Goal: Communication & Community: Answer question/provide support

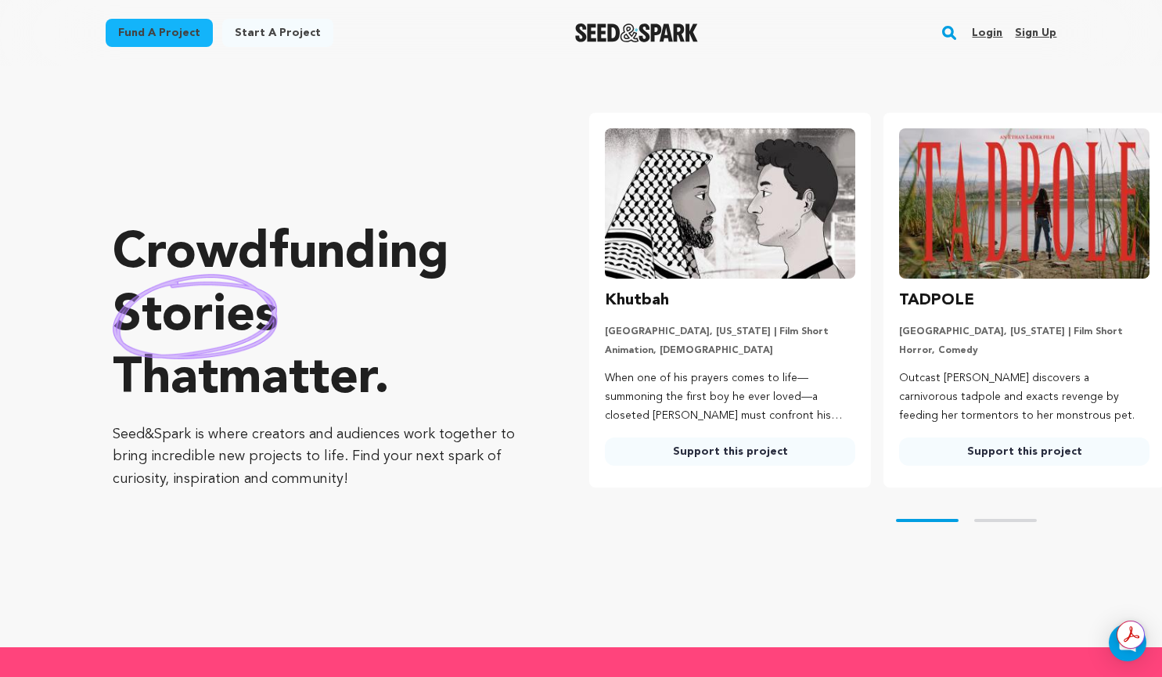
click at [998, 38] on link "Login" at bounding box center [987, 32] width 31 height 25
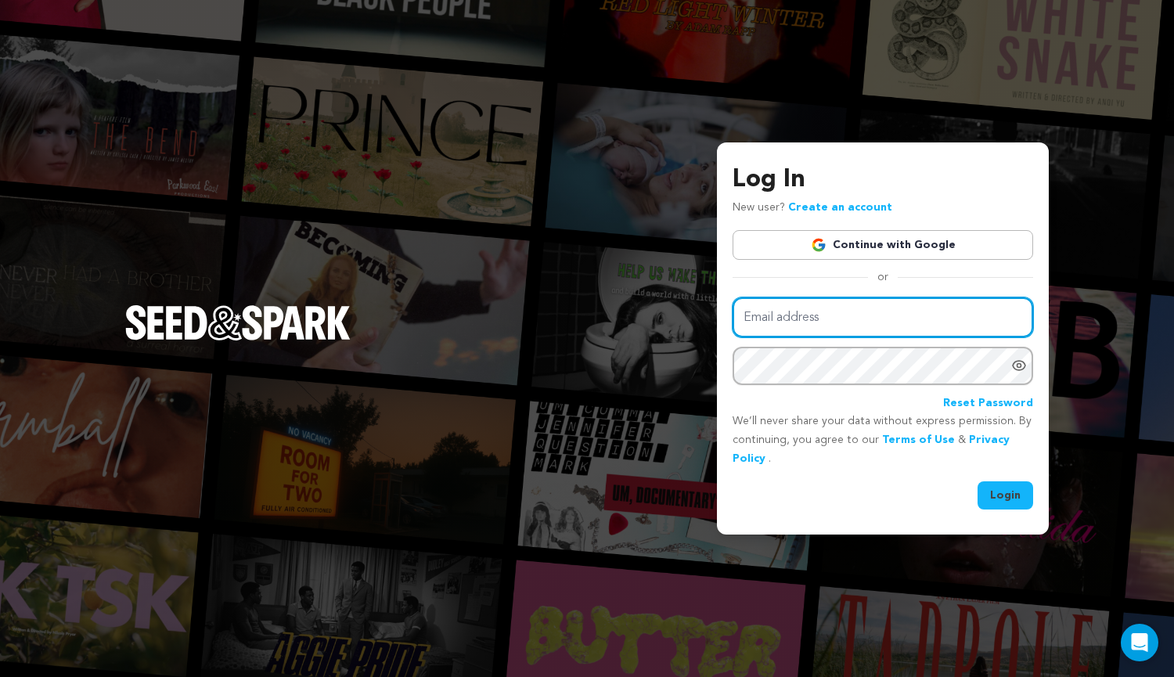
click at [908, 315] on input "Email address" at bounding box center [882, 317] width 300 height 40
type input "[EMAIL_ADDRESS][DOMAIN_NAME]"
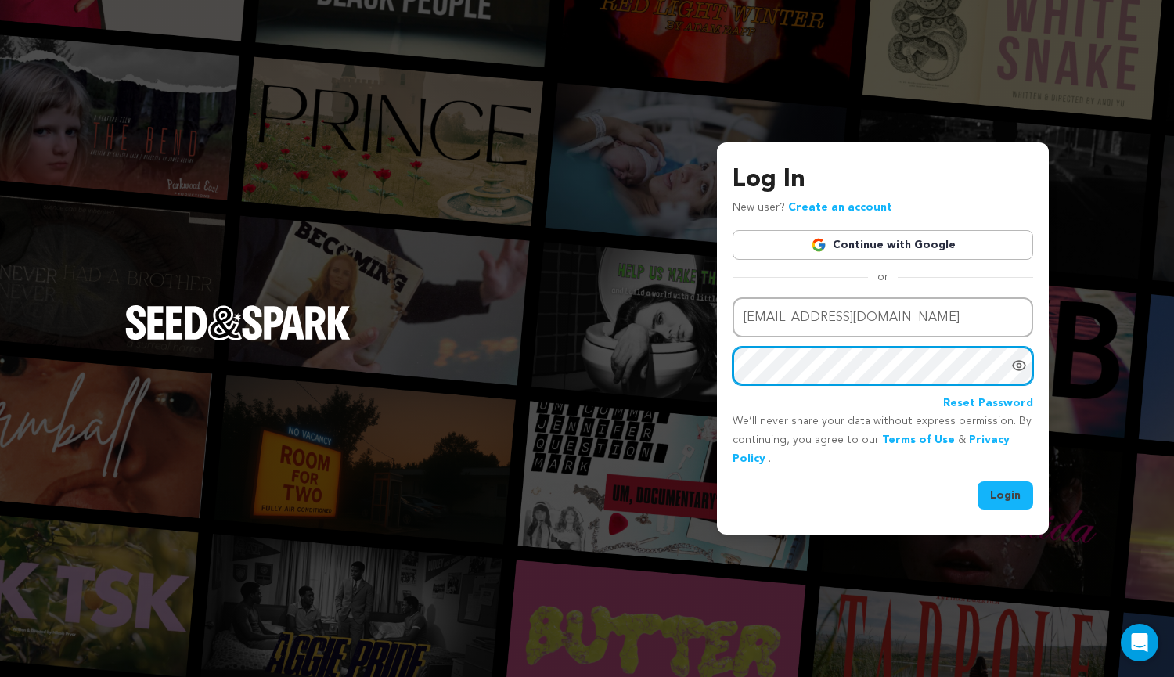
click at [977, 481] on button "Login" at bounding box center [1005, 495] width 56 height 28
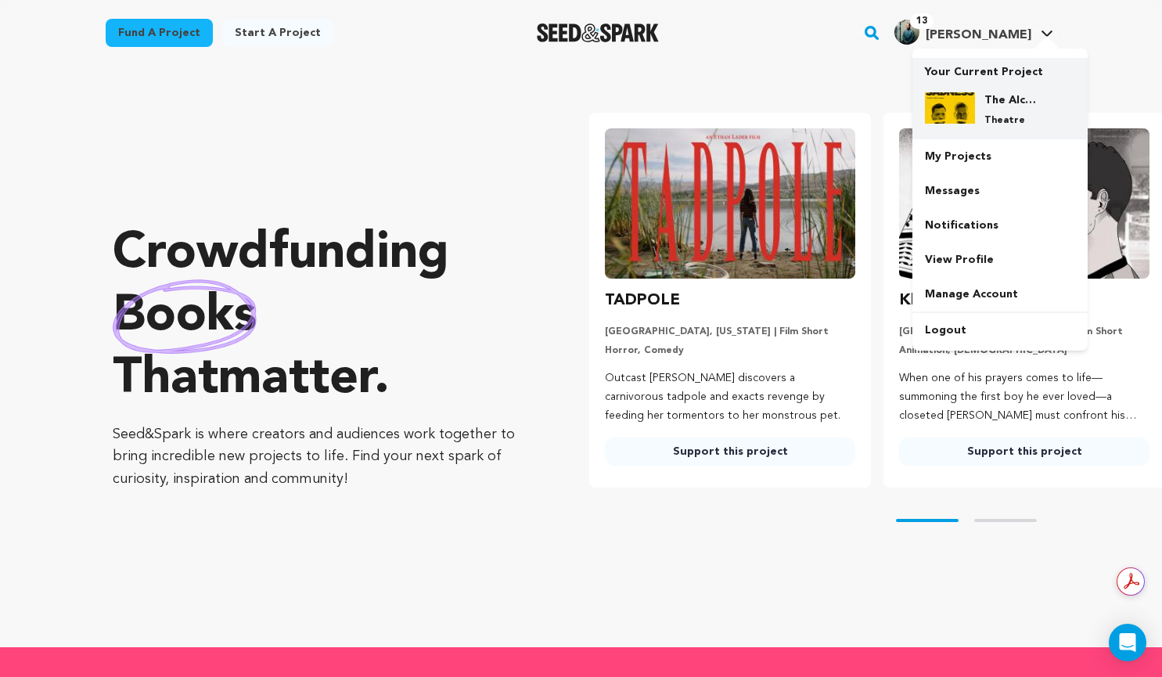
click at [996, 96] on h4 "The Alchemy of Sadness: A Stageplay" at bounding box center [1012, 100] width 56 height 16
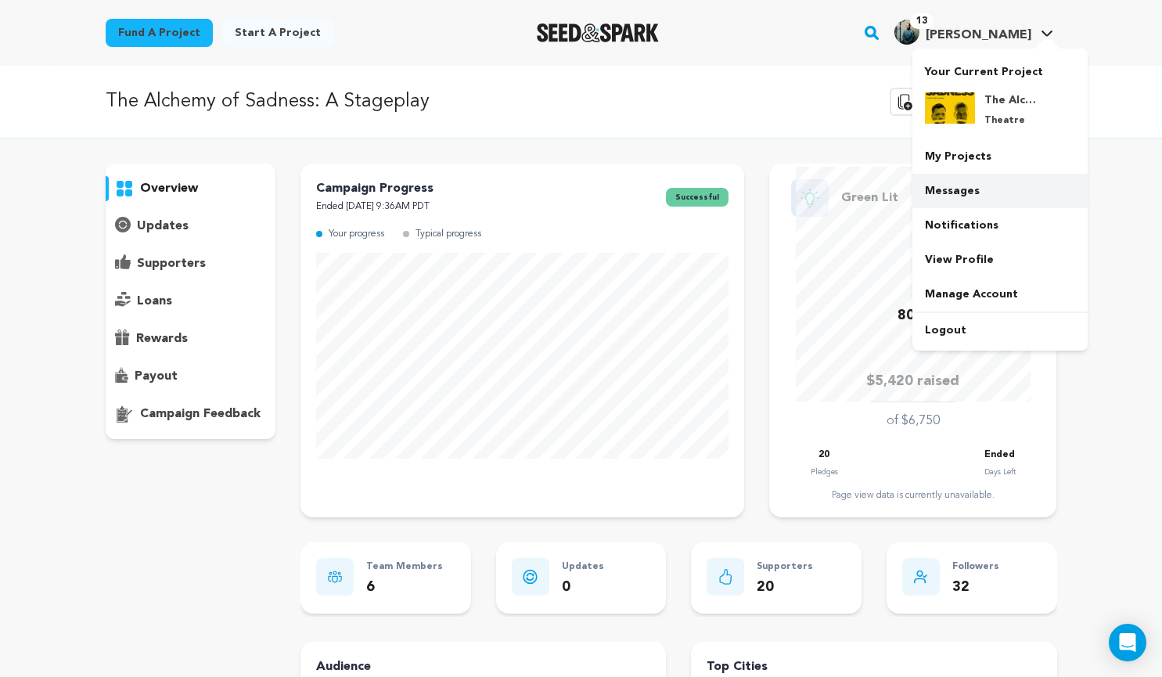
click at [976, 204] on link "Messages" at bounding box center [999, 191] width 175 height 34
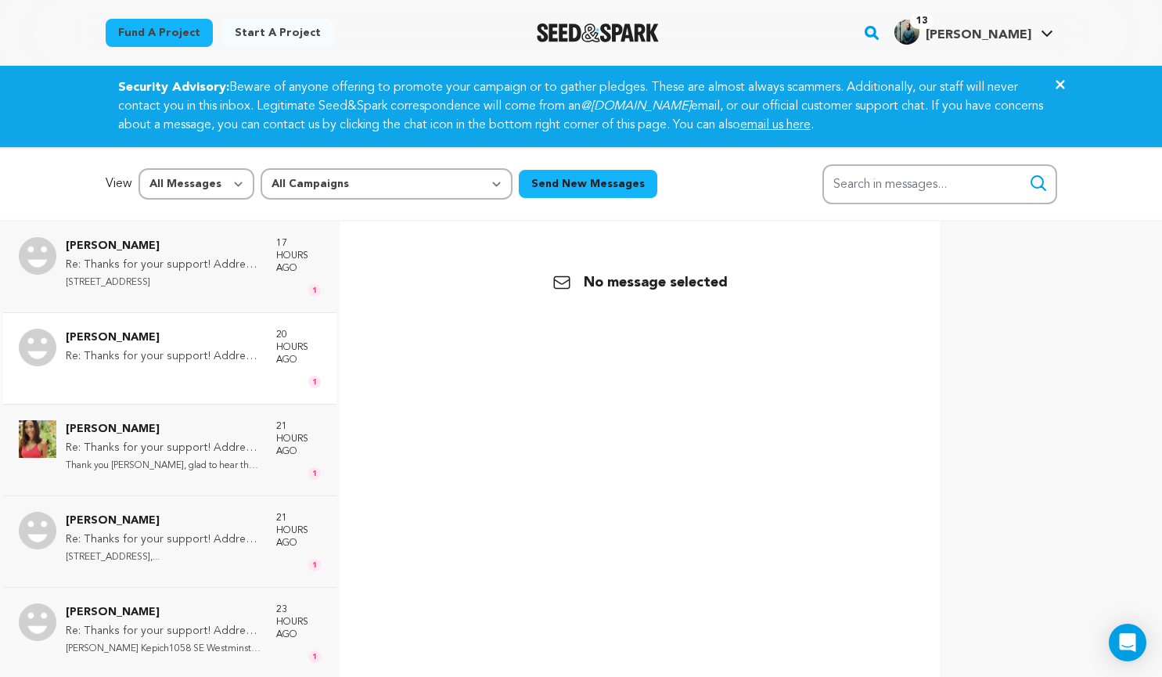
click at [182, 385] on div "[PERSON_NAME] Re: Thanks for your support! Address needed for incentive" at bounding box center [163, 358] width 195 height 59
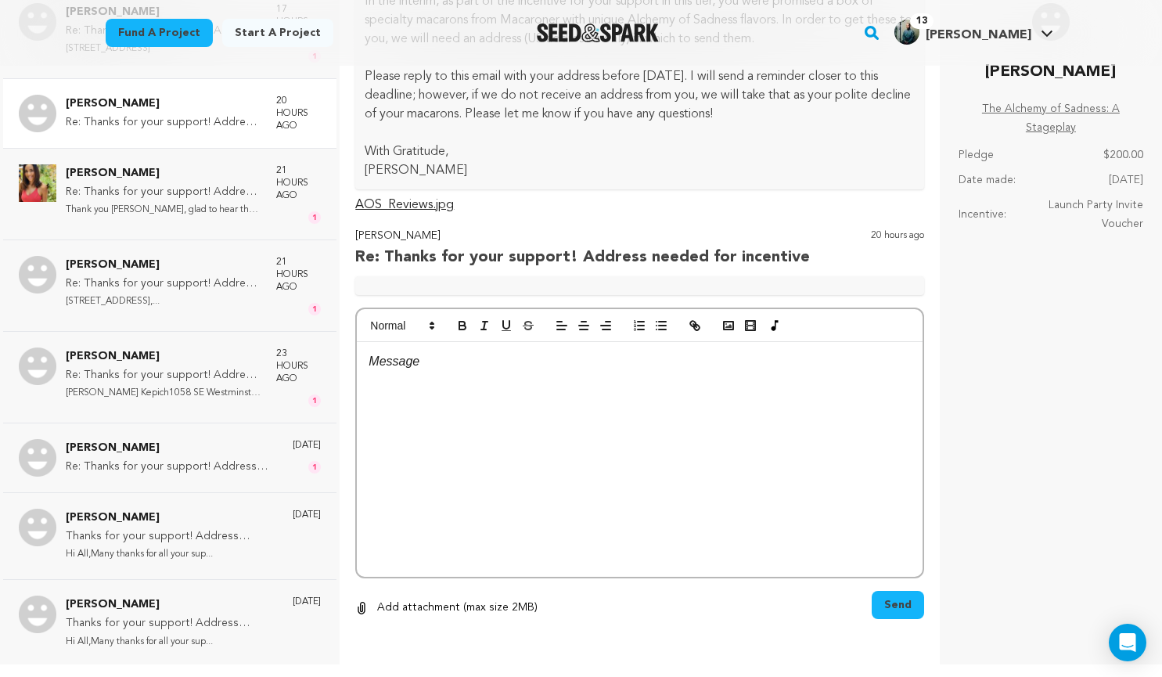
scroll to position [247, 0]
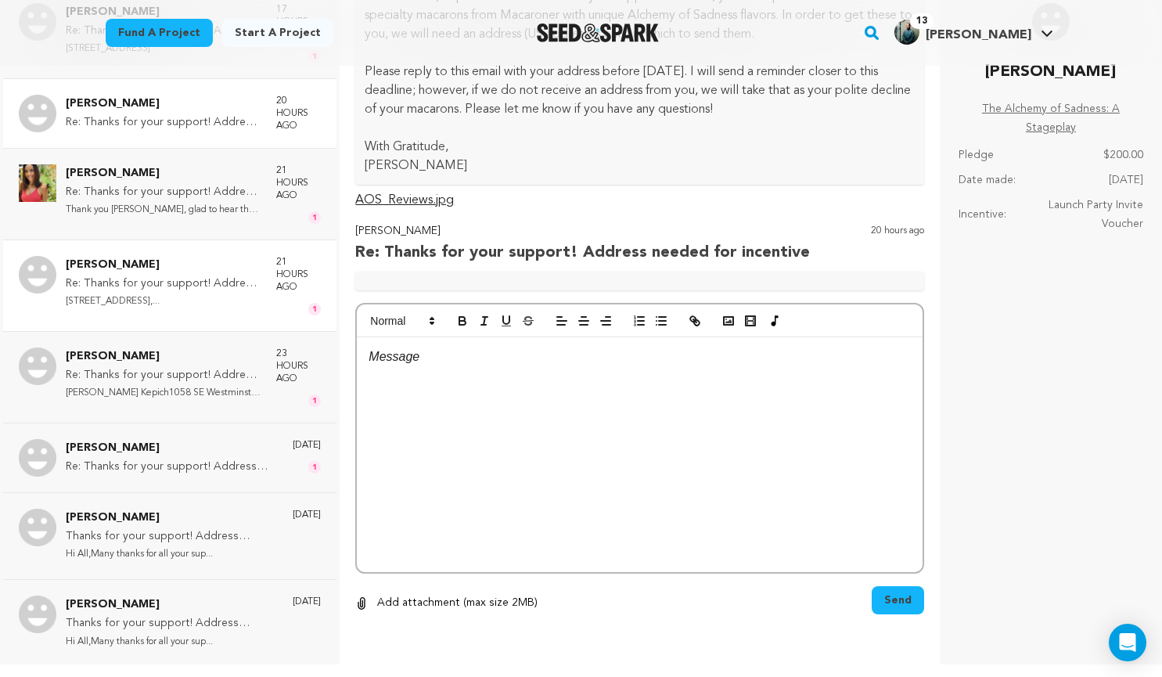
click at [174, 299] on p "[STREET_ADDRESS],..." at bounding box center [163, 302] width 195 height 18
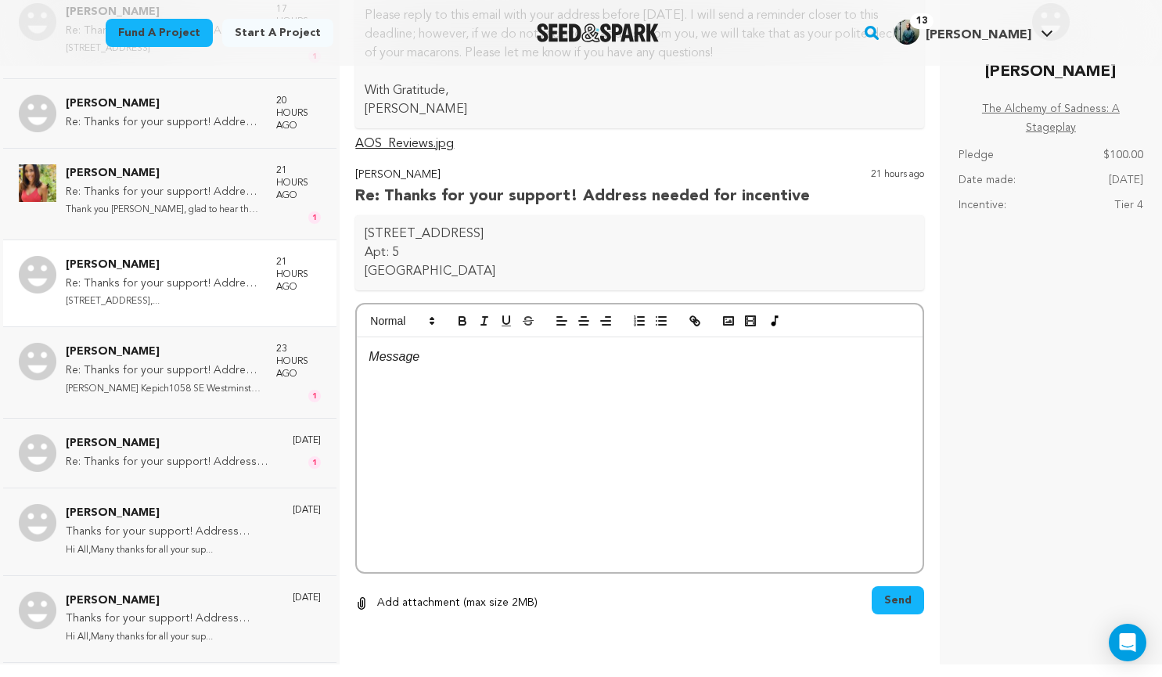
scroll to position [304, 0]
click at [162, 221] on div "Barker Savannah Re: Thanks for your support! Address needed for incentive Thank…" at bounding box center [163, 193] width 195 height 59
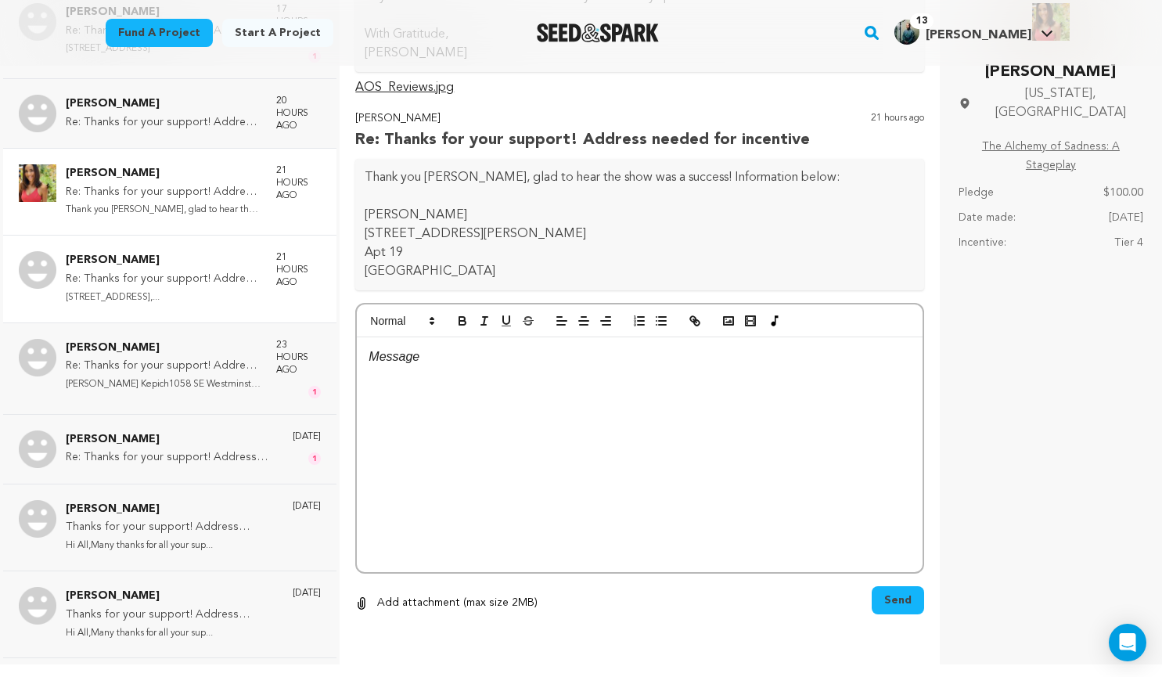
scroll to position [360, 0]
click at [153, 390] on p "Steven Kepich1058 SE Westminster pl..." at bounding box center [163, 385] width 195 height 18
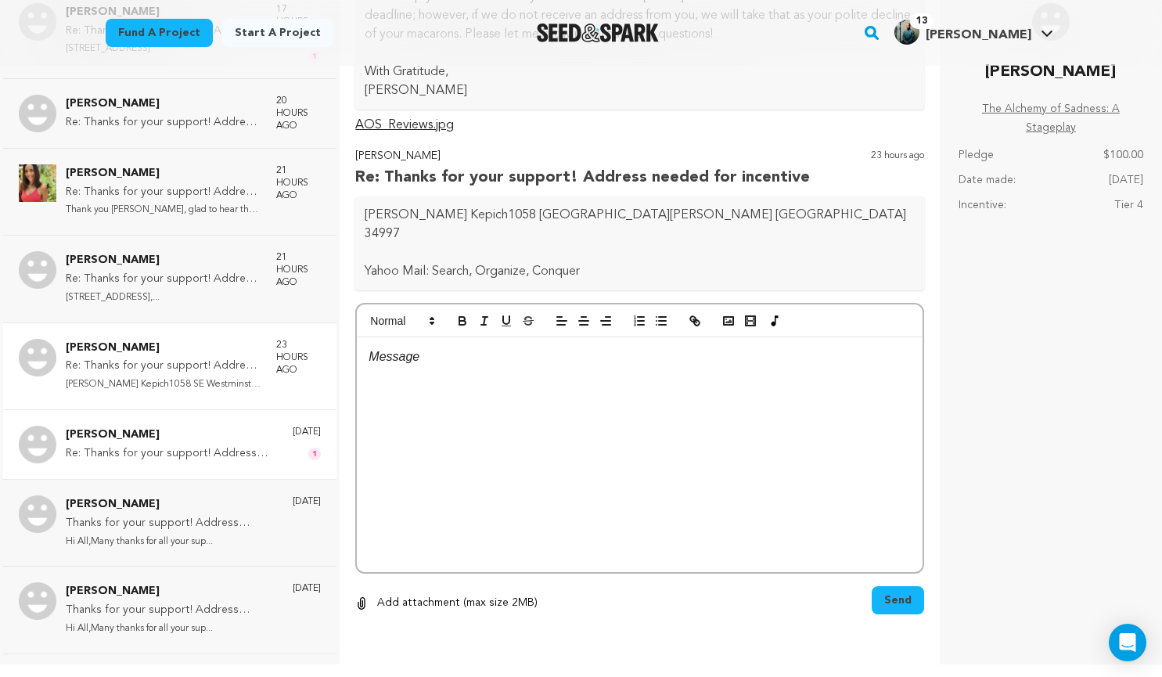
scroll to position [304, 0]
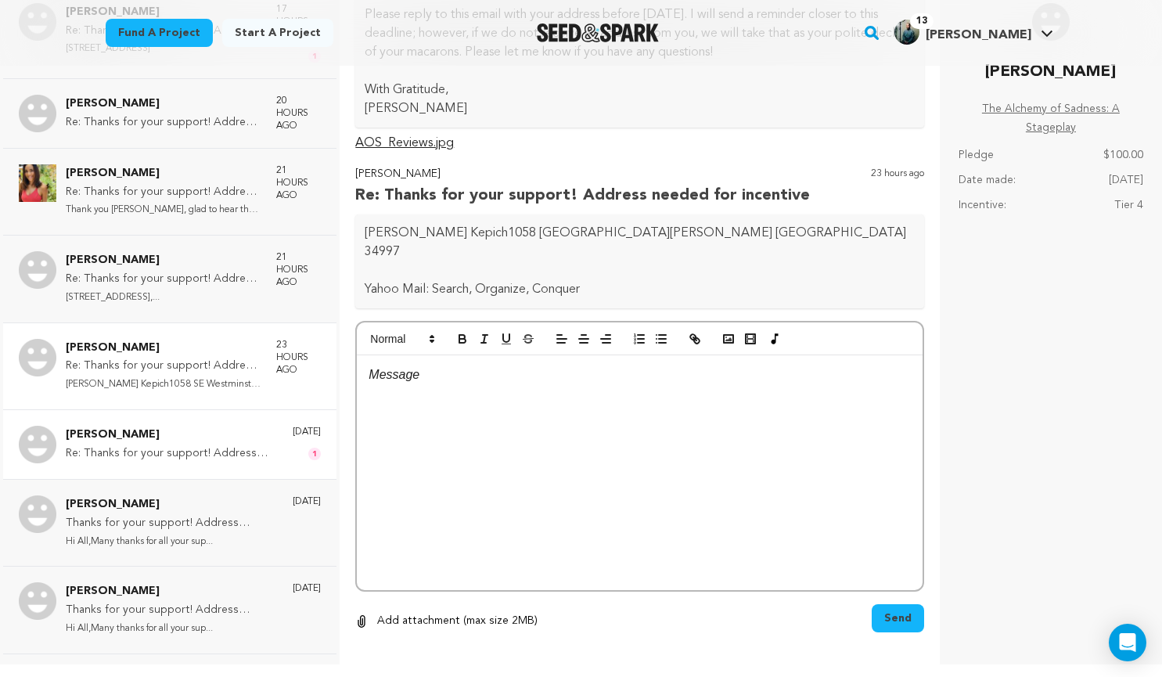
click at [147, 463] on div "Heather Swanson Re: Thanks for your support! Address needed for incentive" at bounding box center [171, 445] width 211 height 38
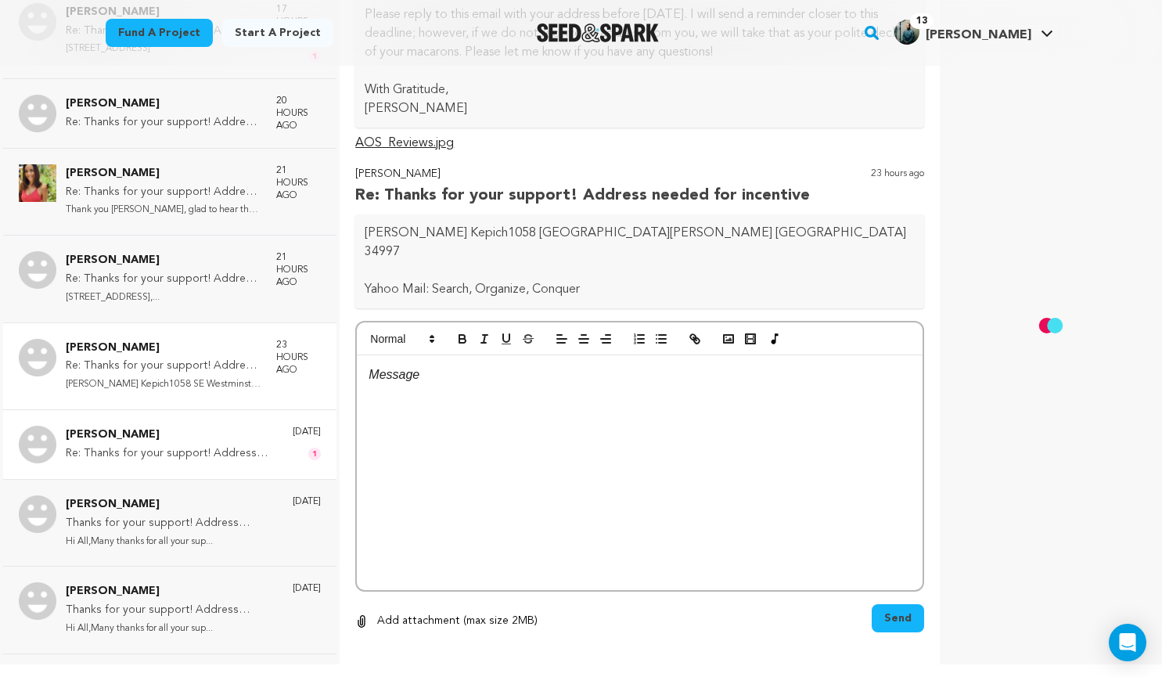
scroll to position [273, 0]
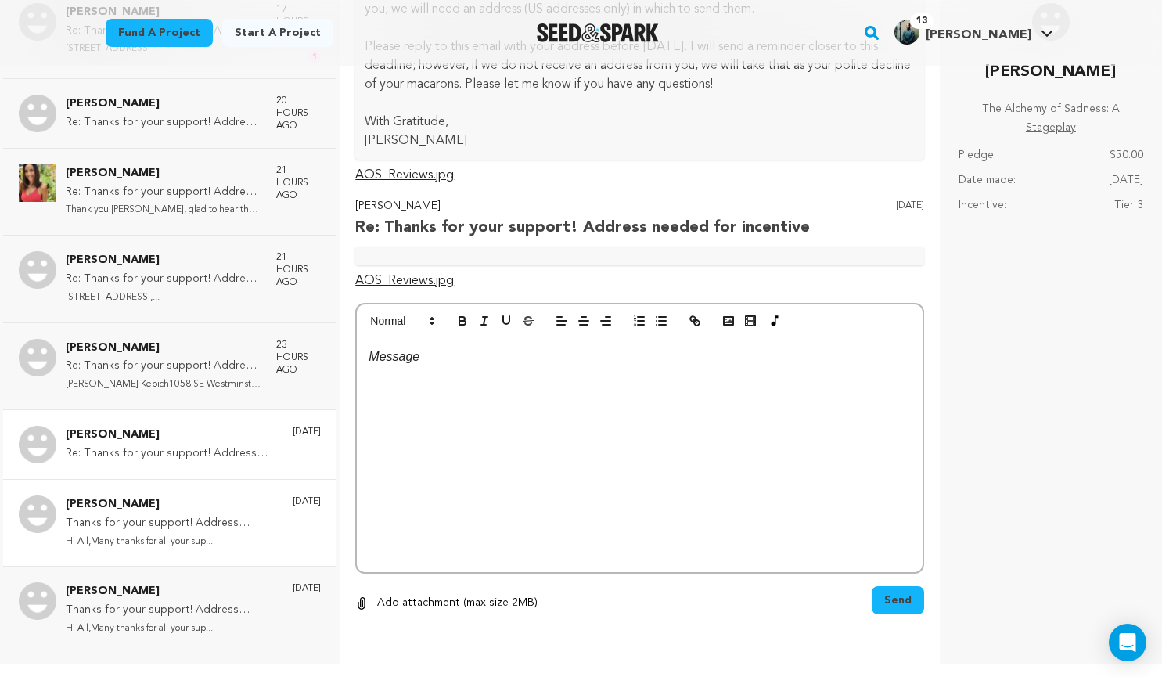
click at [199, 519] on p "Thanks for your support! Address needed for incentive" at bounding box center [171, 523] width 211 height 19
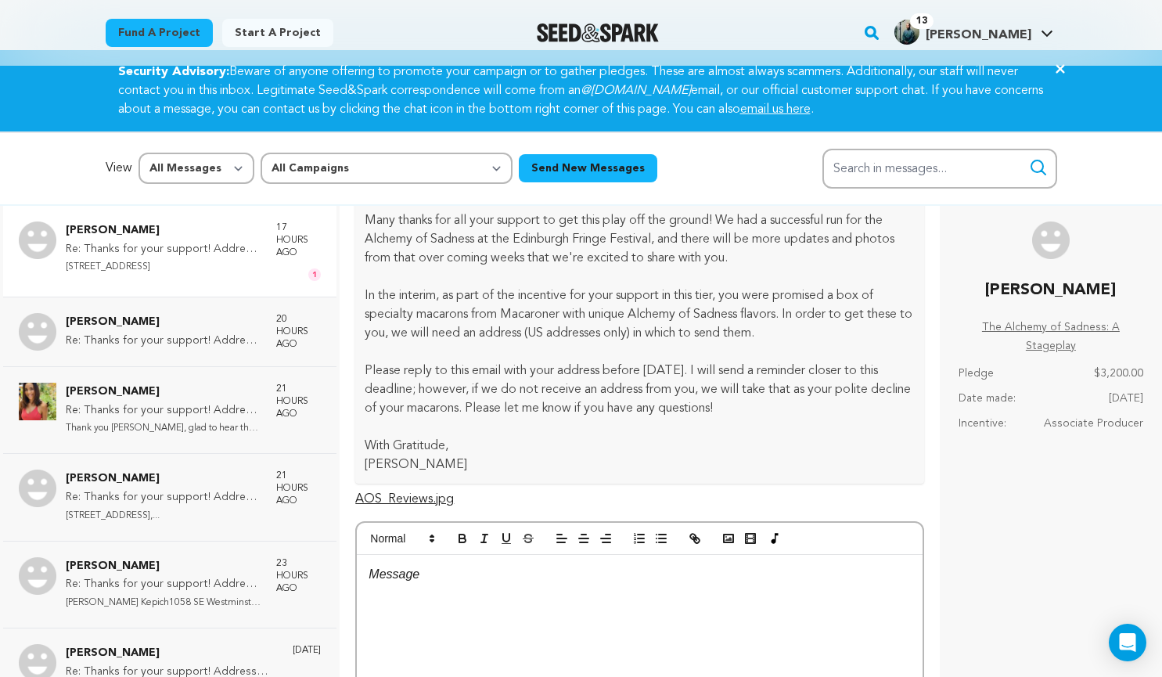
scroll to position [0, 0]
